Goal: Task Accomplishment & Management: Use online tool/utility

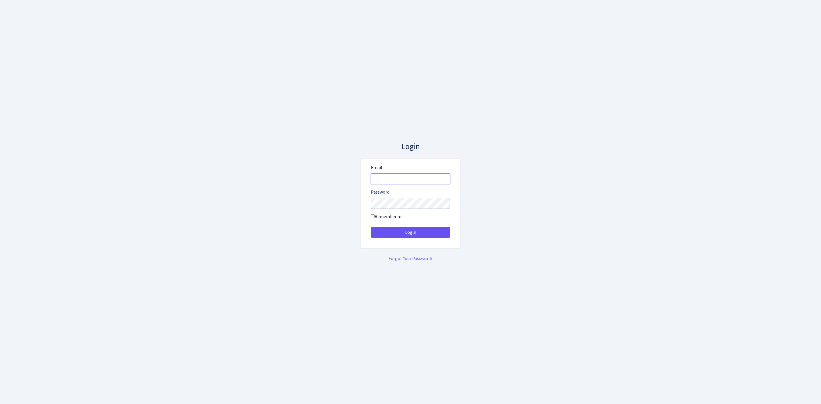
type input "[EMAIL_ADDRESS][DOMAIN_NAME]"
click at [420, 232] on button "Login" at bounding box center [410, 232] width 79 height 11
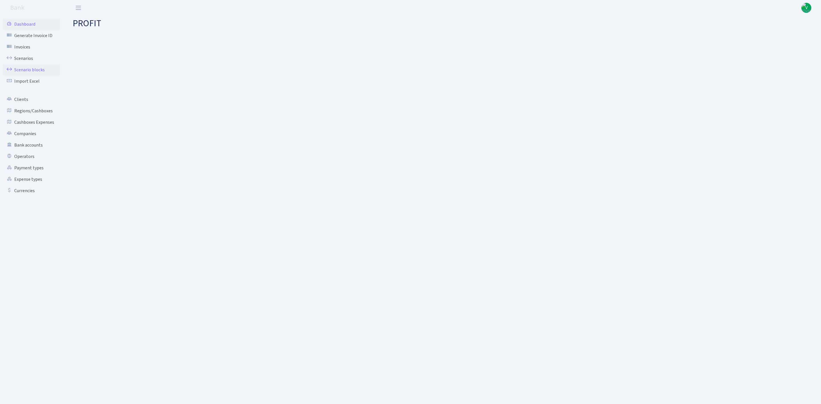
click at [32, 68] on link "Scenario blocks" at bounding box center [31, 69] width 57 height 11
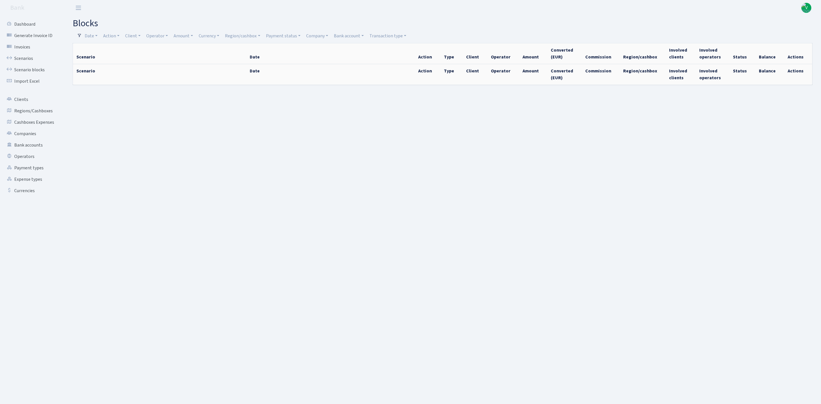
select select "100"
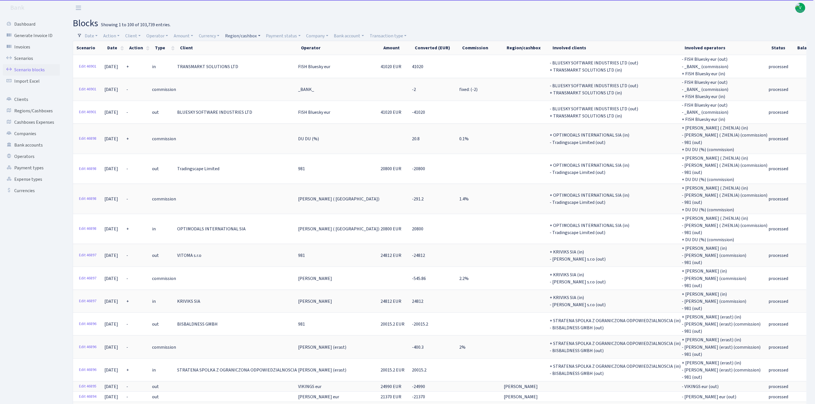
click at [243, 39] on link "Region/cashbox" at bounding box center [243, 36] width 40 height 10
click at [356, 33] on link "Bank account" at bounding box center [349, 36] width 35 height 10
click at [356, 58] on input "search" at bounding box center [354, 56] width 42 height 9
type input "b"
click at [356, 84] on li "ALFASTAR EUR UBB" at bounding box center [354, 80] width 43 height 16
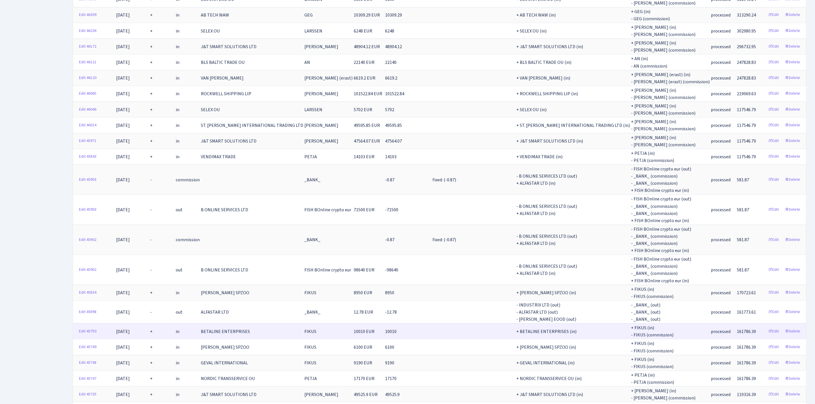
scroll to position [385, 0]
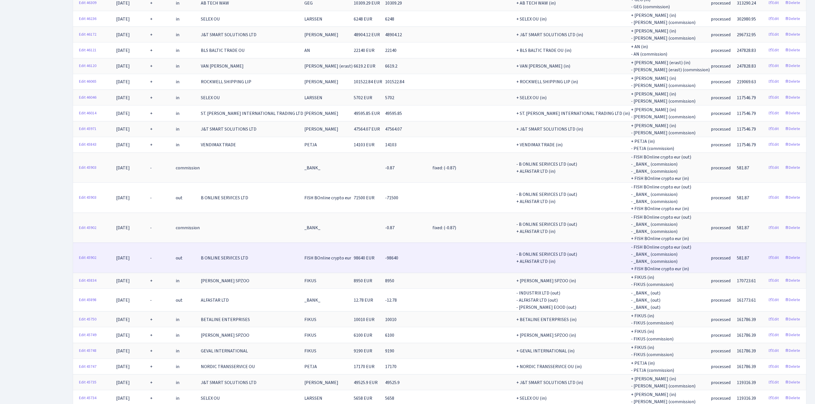
drag, startPoint x: 244, startPoint y: 252, endPoint x: 278, endPoint y: 260, distance: 35.1
click at [278, 259] on td "B ONLINE SERVICES LTD" at bounding box center [252, 258] width 104 height 30
drag, startPoint x: 281, startPoint y: 250, endPoint x: 311, endPoint y: 250, distance: 29.4
click at [248, 255] on span "B ONLINE SERVICES LTD" at bounding box center [224, 258] width 47 height 6
click at [775, 254] on link "Edit" at bounding box center [773, 258] width 16 height 9
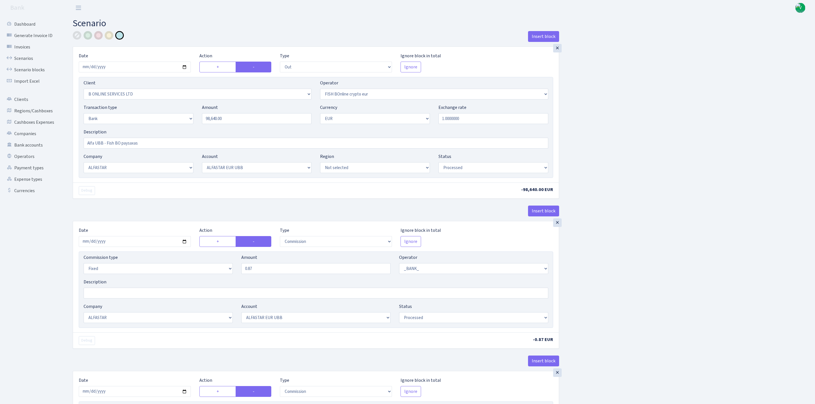
select select "out"
select select "1844"
select select "410"
select select "2"
select select "1"
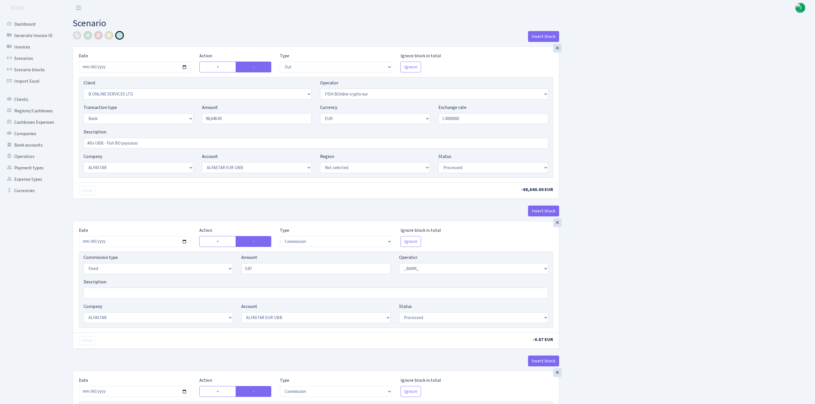
select select "14"
select select "42"
select select "processed"
select select "commission"
select select "fixed"
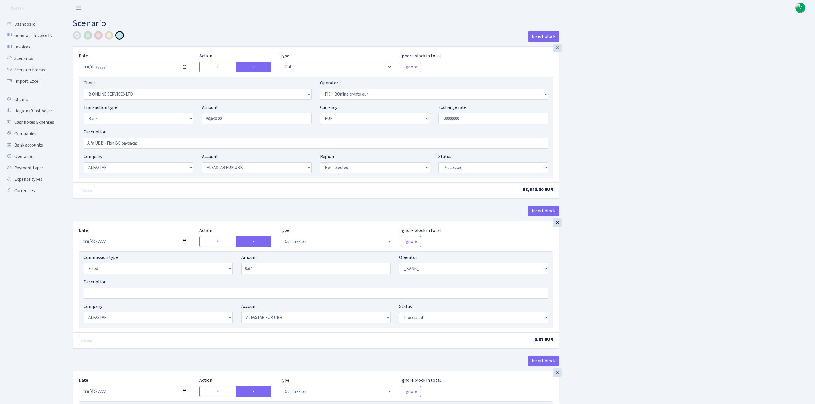
select select "1"
select select "14"
select select "42"
select select "processed"
select select "commission"
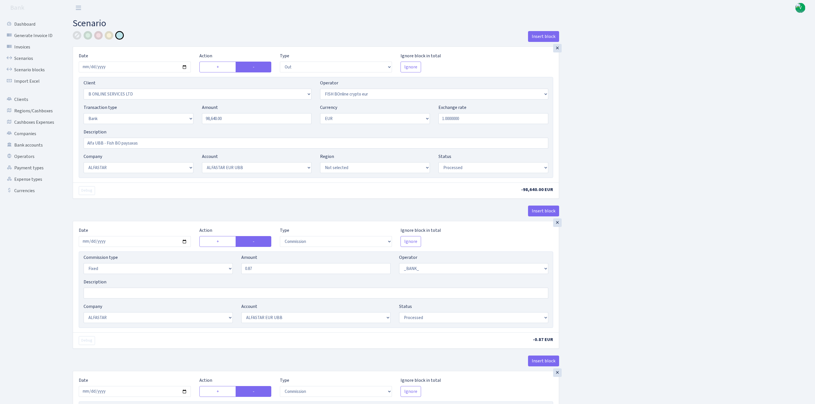
select select "fixed"
select select "1"
select select "22"
select select "64"
select select "processed"
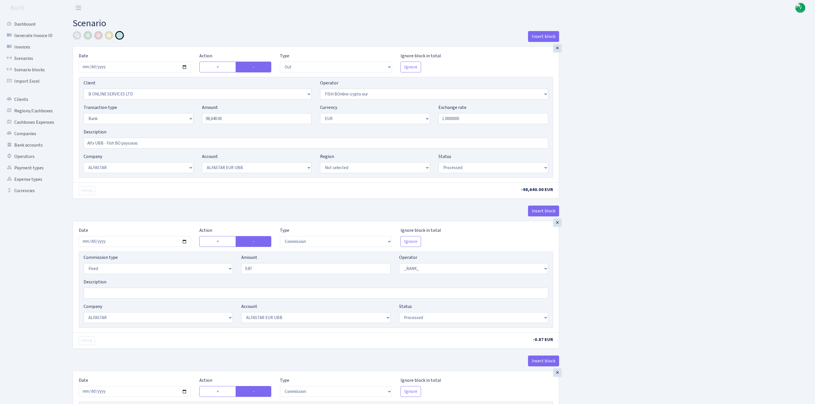
select select "in"
select select "3235"
select select "410"
select select "2"
select select "1"
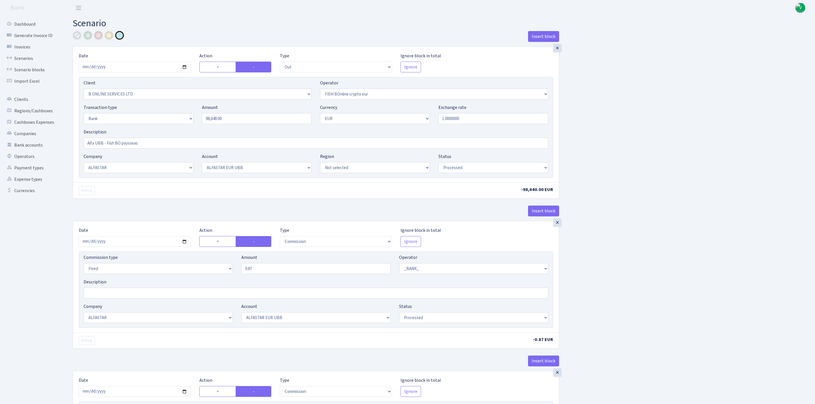
select select "22"
select select "64"
select select "processed"
click at [27, 69] on link "Scenario blocks" at bounding box center [31, 69] width 57 height 11
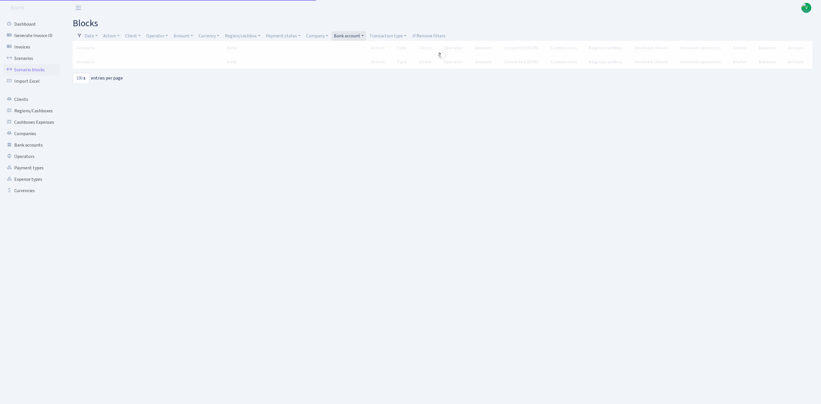
select select "100"
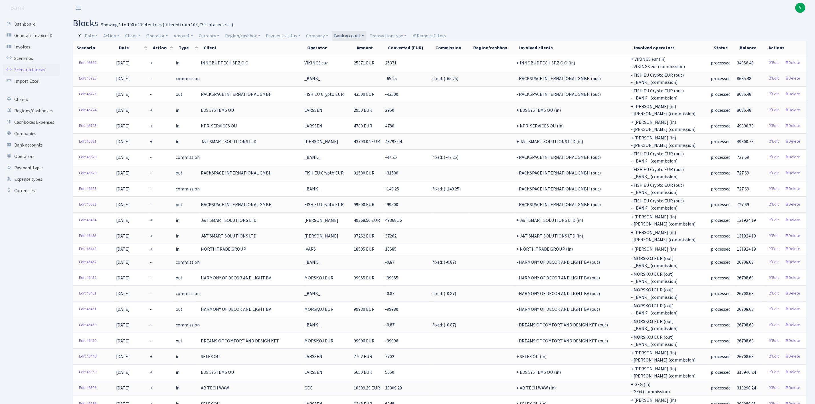
click at [356, 34] on link "Bank account" at bounding box center [349, 36] width 35 height 10
select select
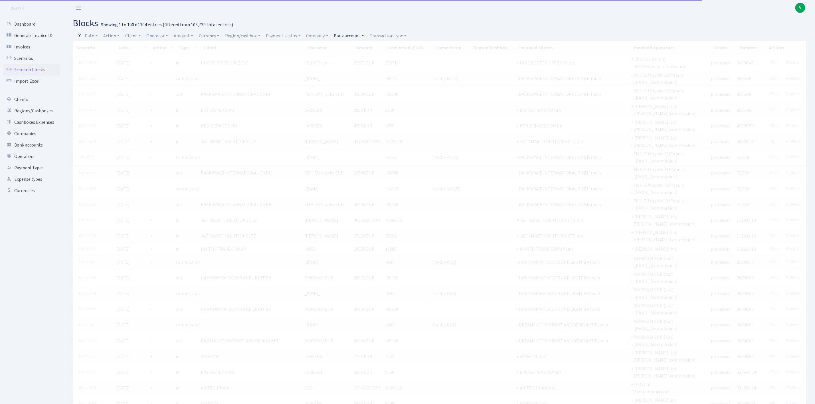
click at [358, 34] on link "Bank account" at bounding box center [349, 36] width 35 height 10
click at [363, 58] on input "search" at bounding box center [354, 56] width 42 height 9
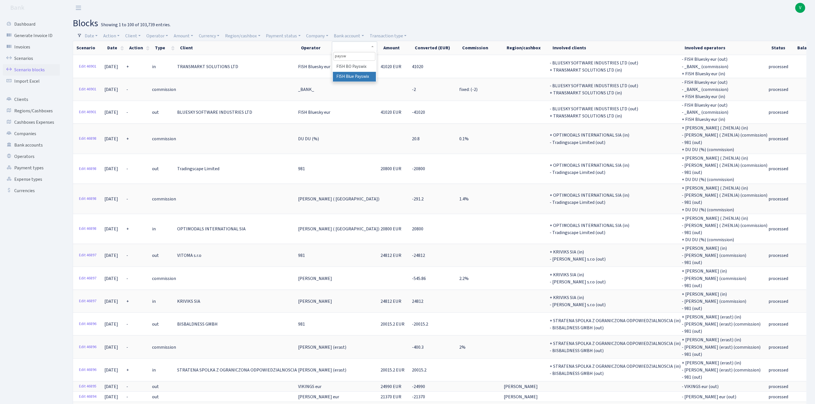
type input "paysw"
click at [364, 74] on li "FISH Blue Payswix" at bounding box center [354, 77] width 43 height 10
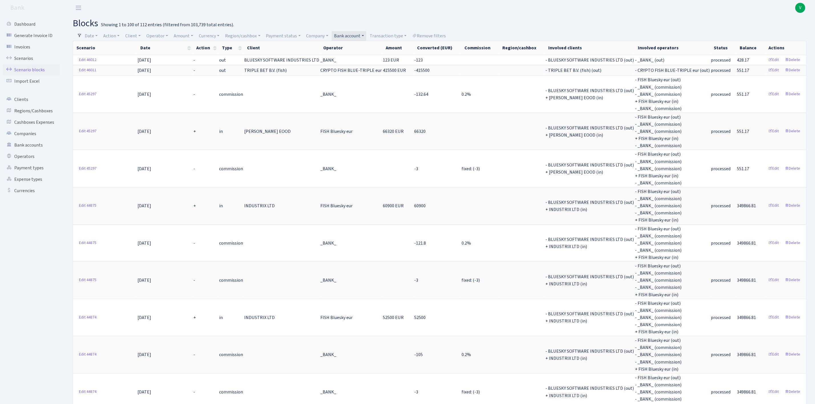
click at [802, 7] on span "V" at bounding box center [800, 8] width 10 height 10
click at [779, 30] on link "Logout" at bounding box center [781, 33] width 51 height 9
